Goal: Information Seeking & Learning: Learn about a topic

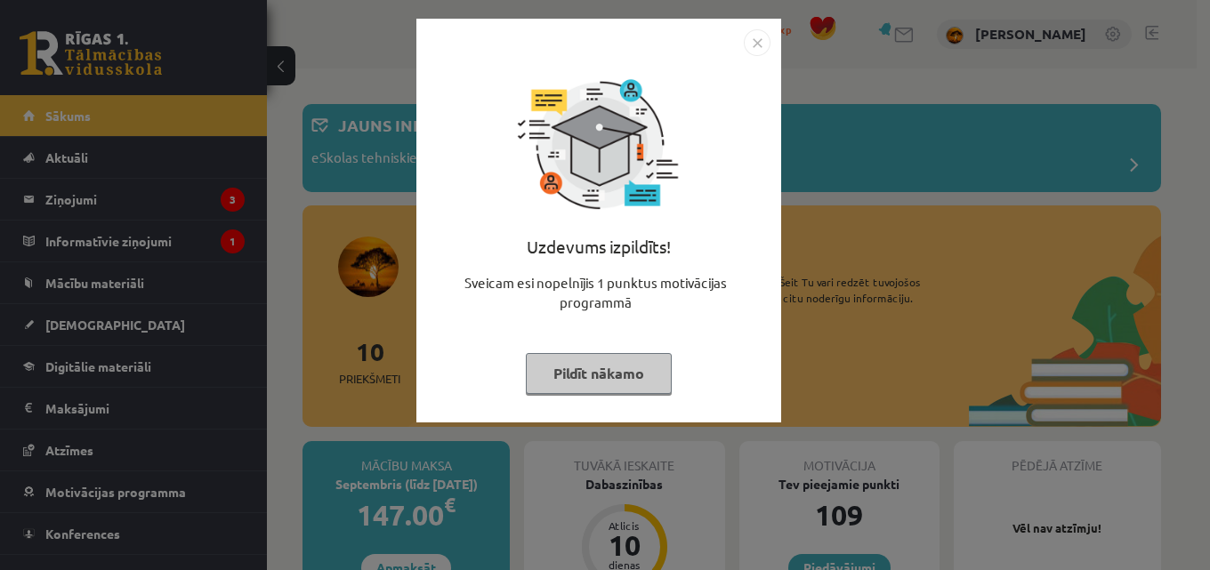
click at [762, 41] on img "Close" at bounding box center [757, 42] width 27 height 27
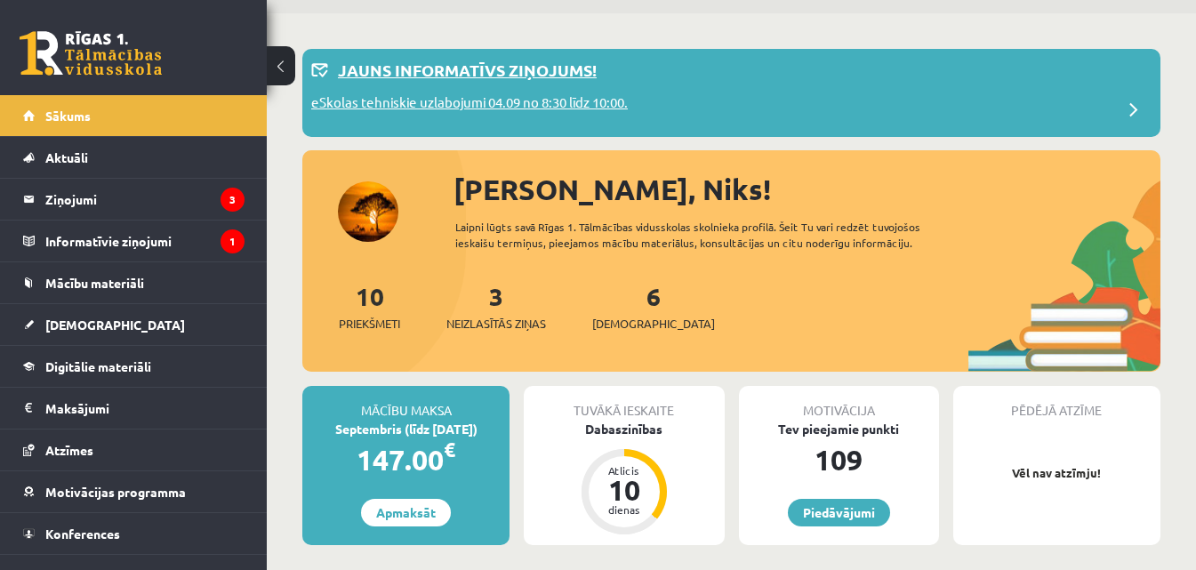
scroll to position [296, 0]
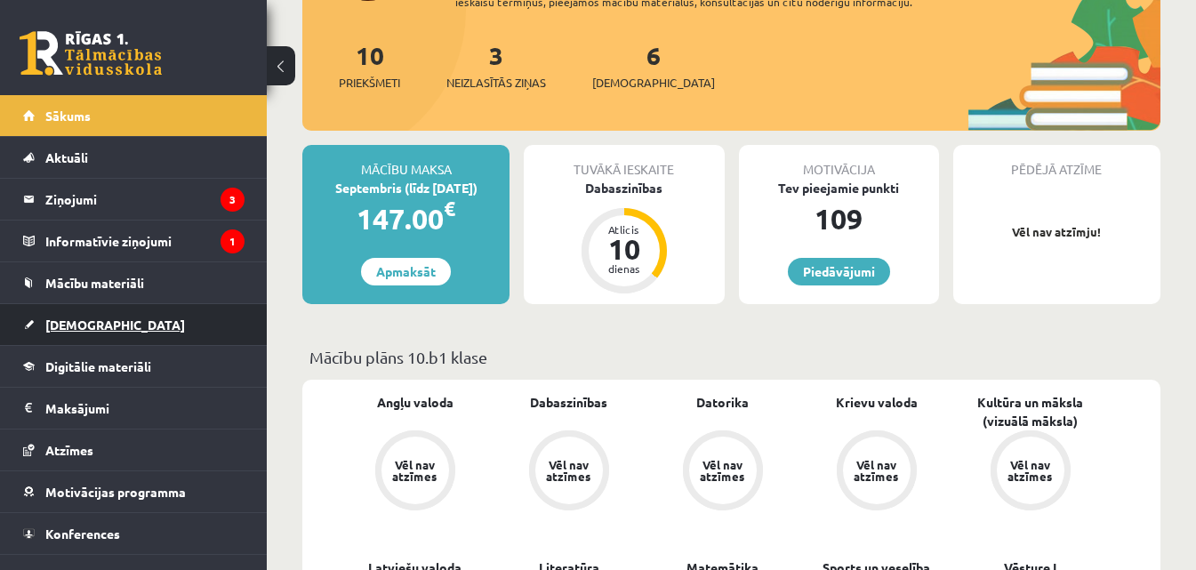
click at [157, 323] on link "[DEMOGRAPHIC_DATA]" at bounding box center [134, 324] width 222 height 41
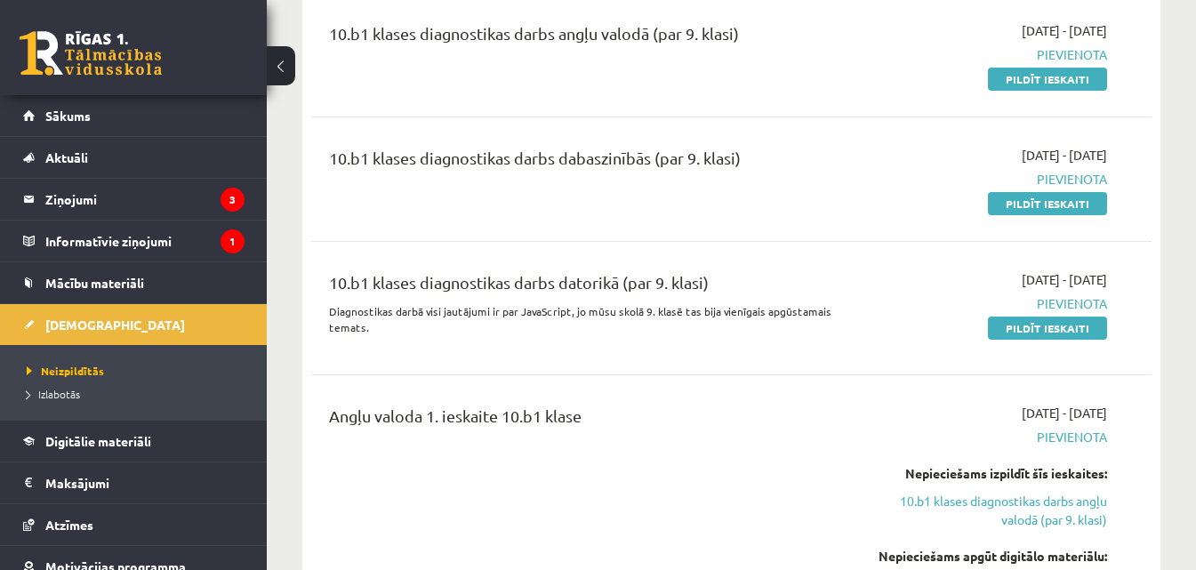
scroll to position [238, 0]
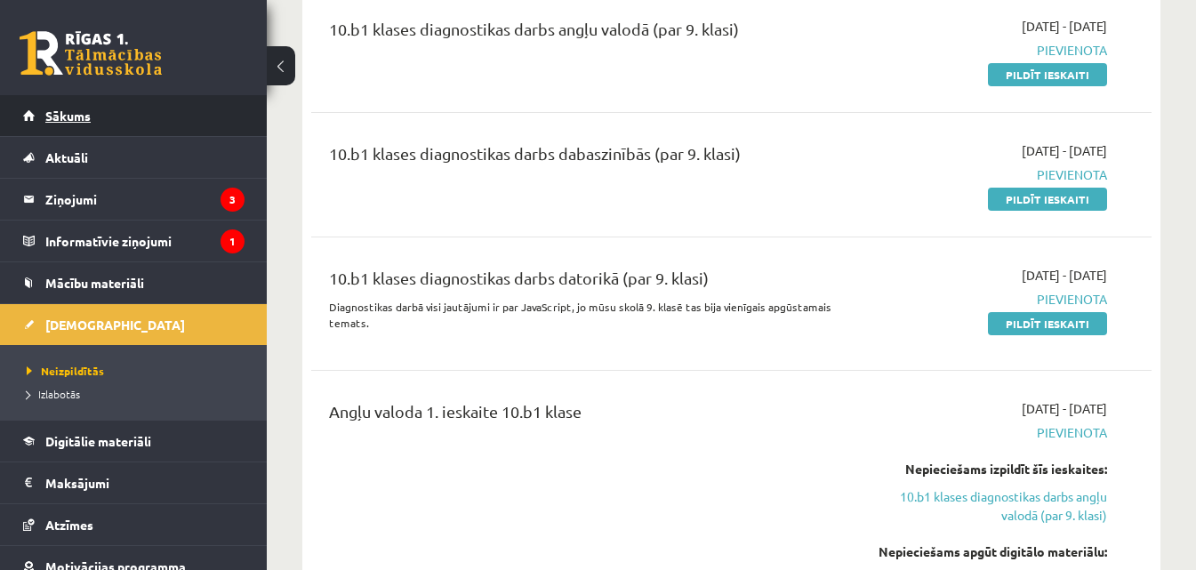
click at [61, 124] on link "Sākums" at bounding box center [134, 115] width 222 height 41
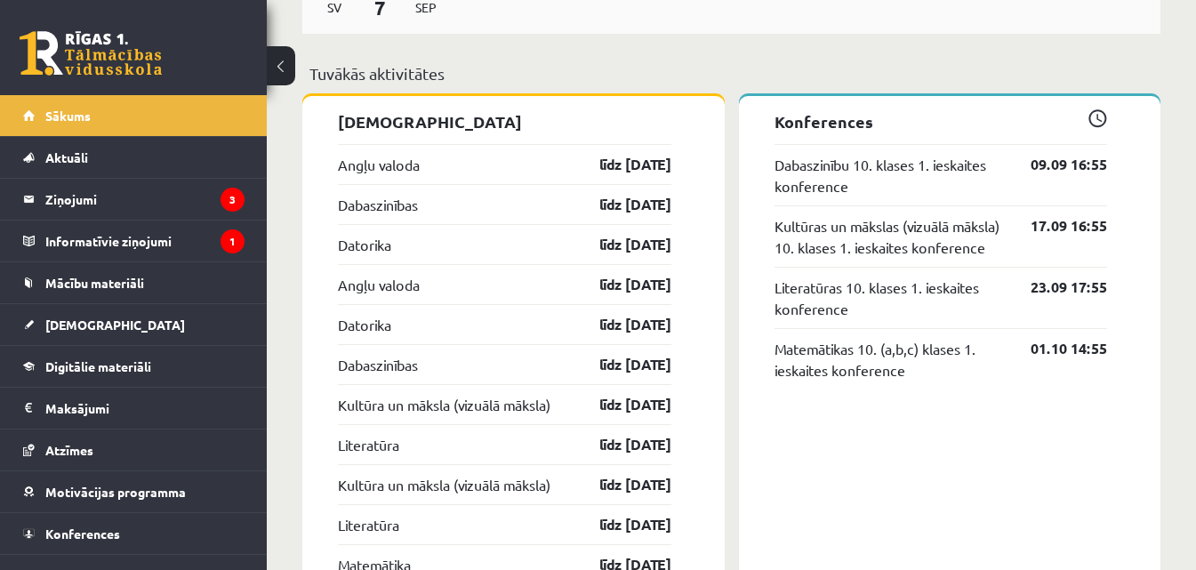
scroll to position [1542, 0]
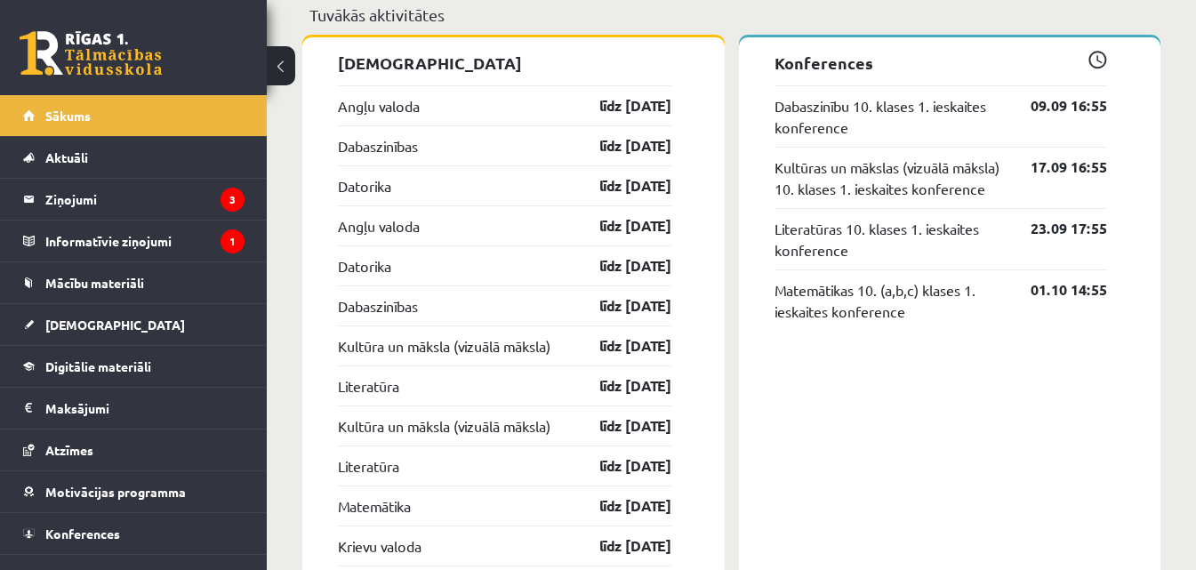
click at [361, 200] on div "Datorika līdz [DATE]" at bounding box center [505, 185] width 334 height 40
click at [367, 182] on link "Datorika" at bounding box center [364, 185] width 53 height 21
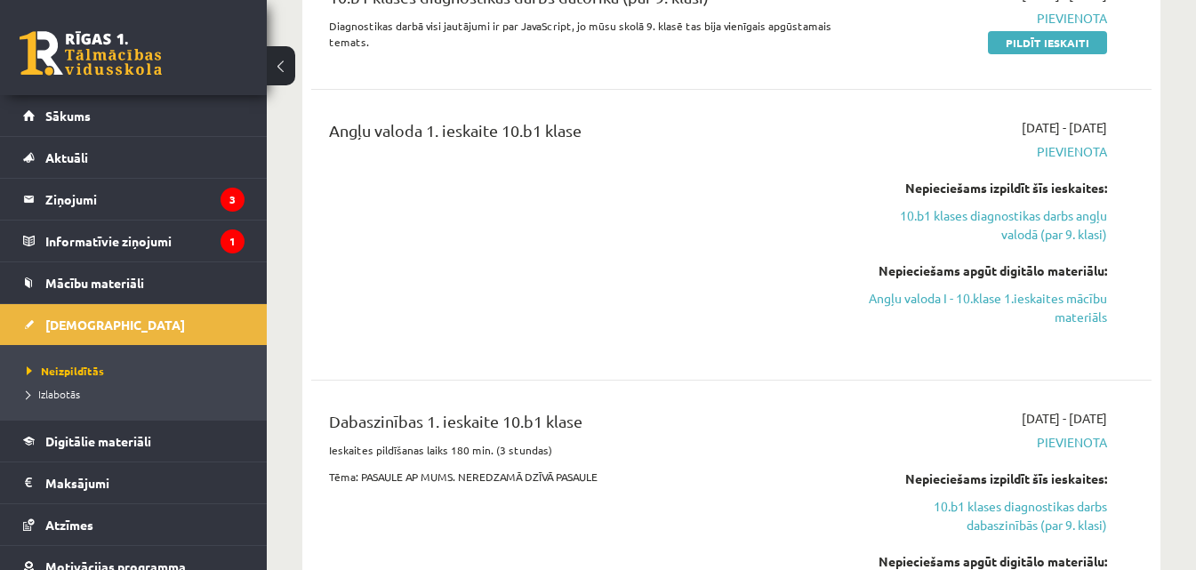
scroll to position [534, 0]
